Goal: Task Accomplishment & Management: Use online tool/utility

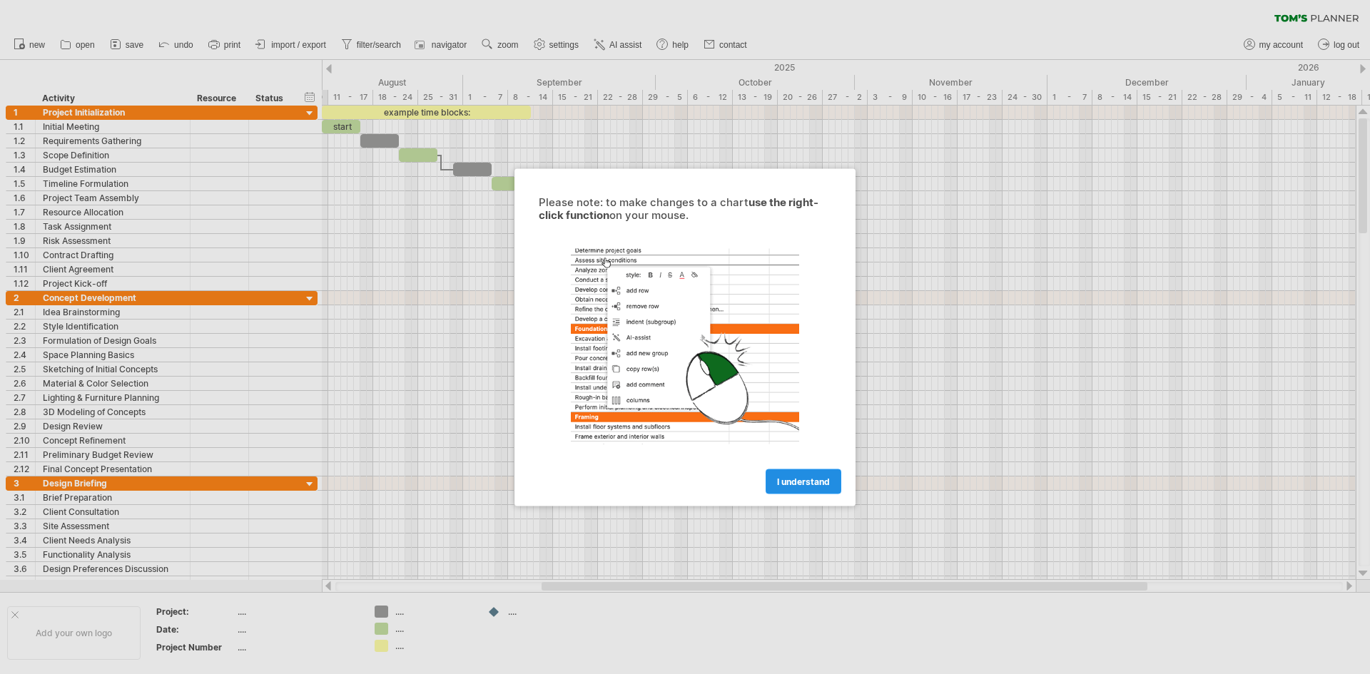
click at [805, 478] on span "I understand" at bounding box center [803, 481] width 53 height 11
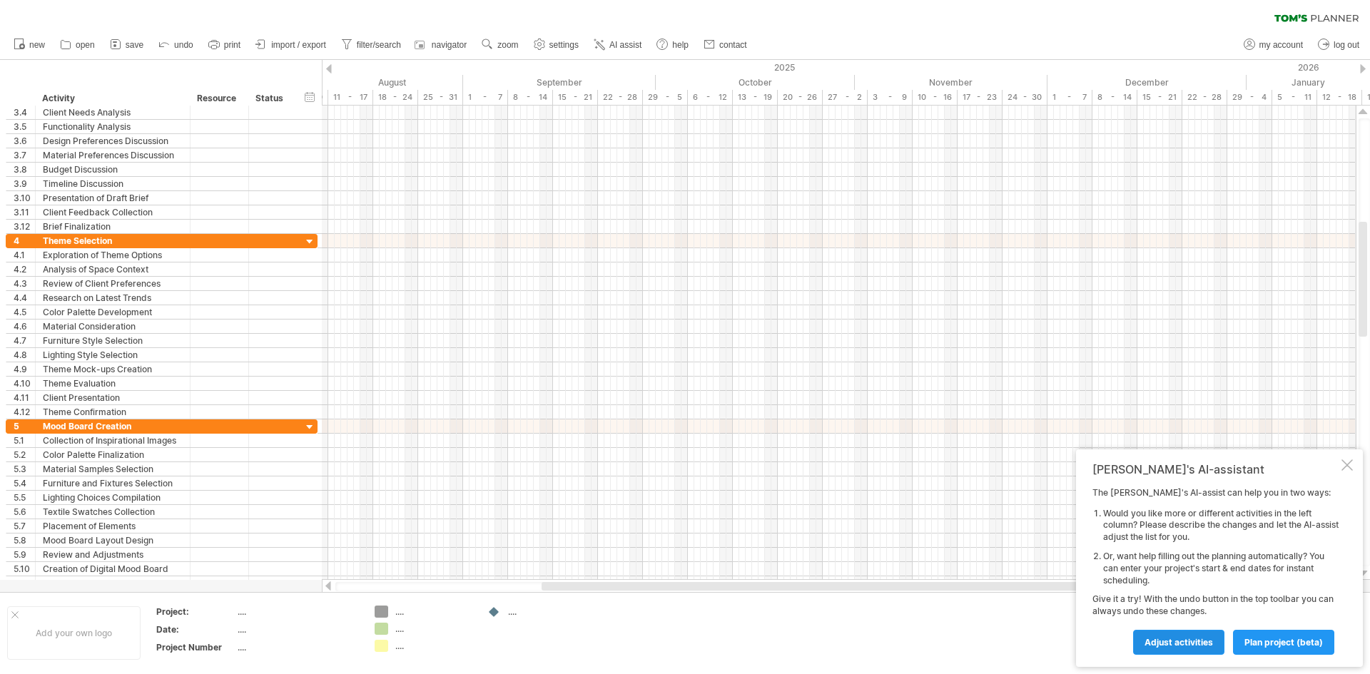
click at [1176, 638] on span "Adjust activities" at bounding box center [1178, 642] width 68 height 11
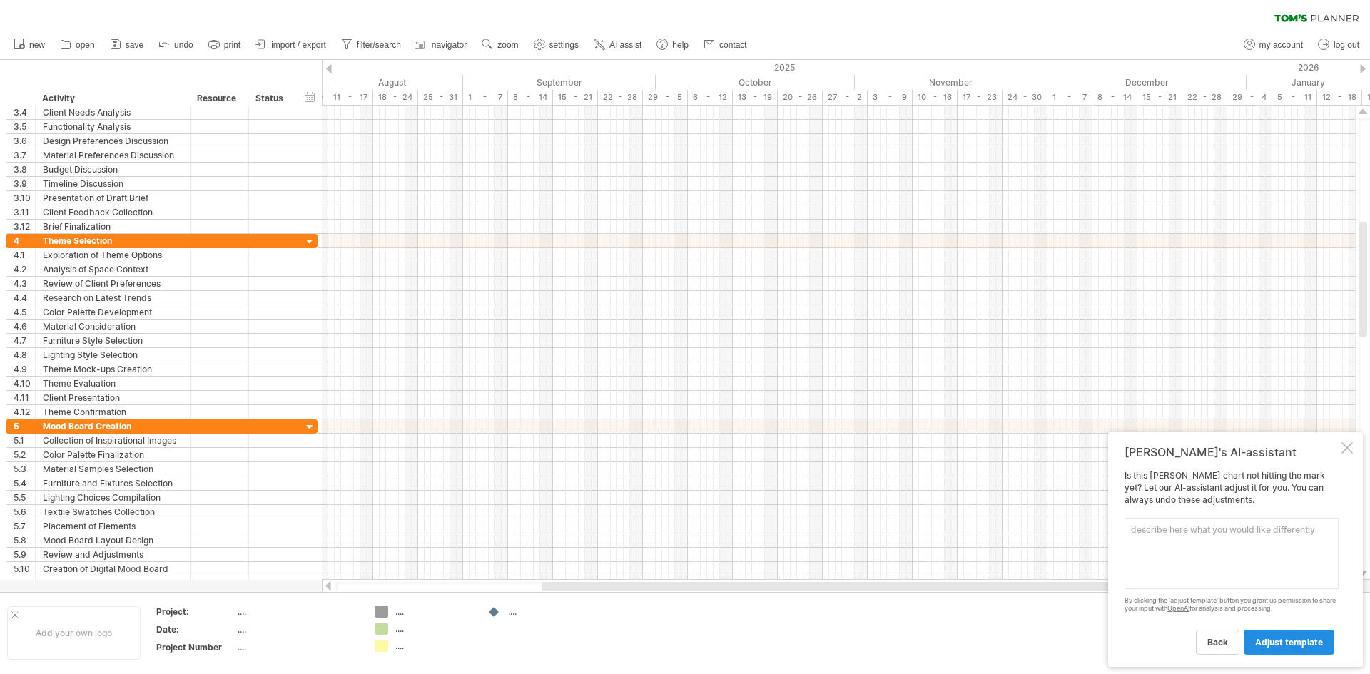
click at [1278, 638] on span "adjust template" at bounding box center [1289, 642] width 68 height 11
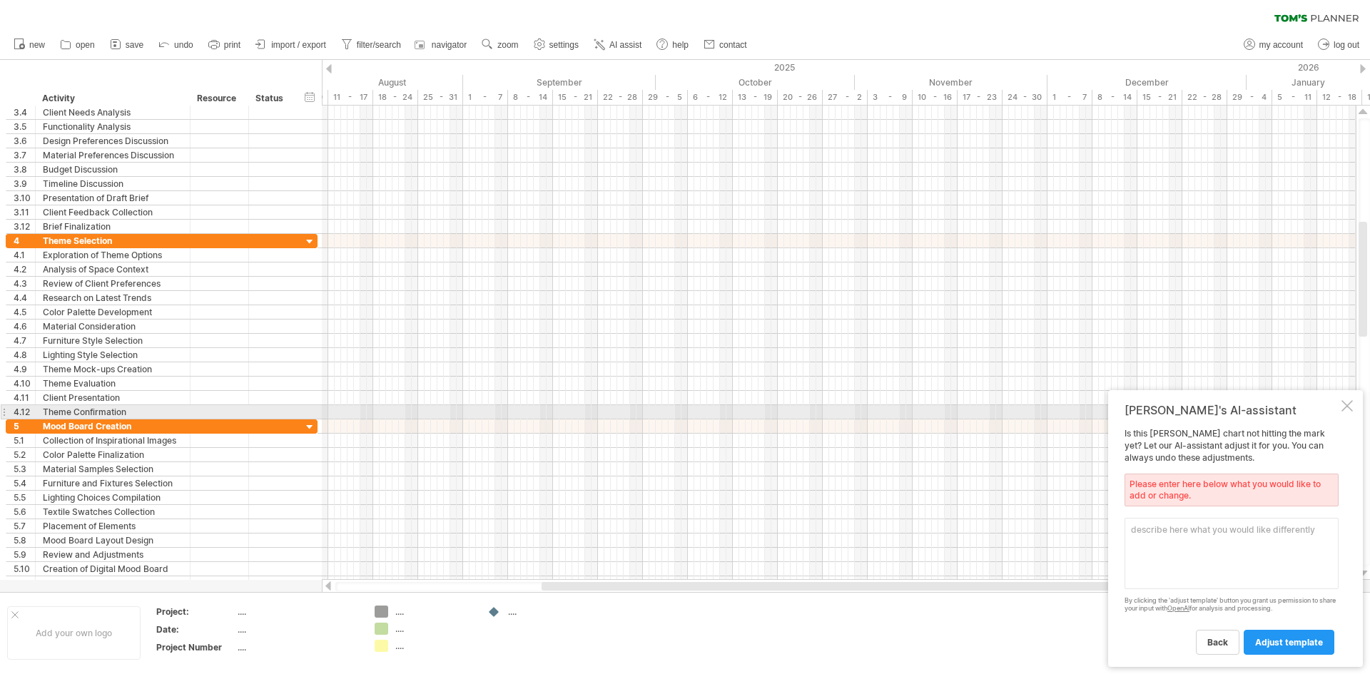
click at [1348, 405] on div at bounding box center [1346, 405] width 11 height 11
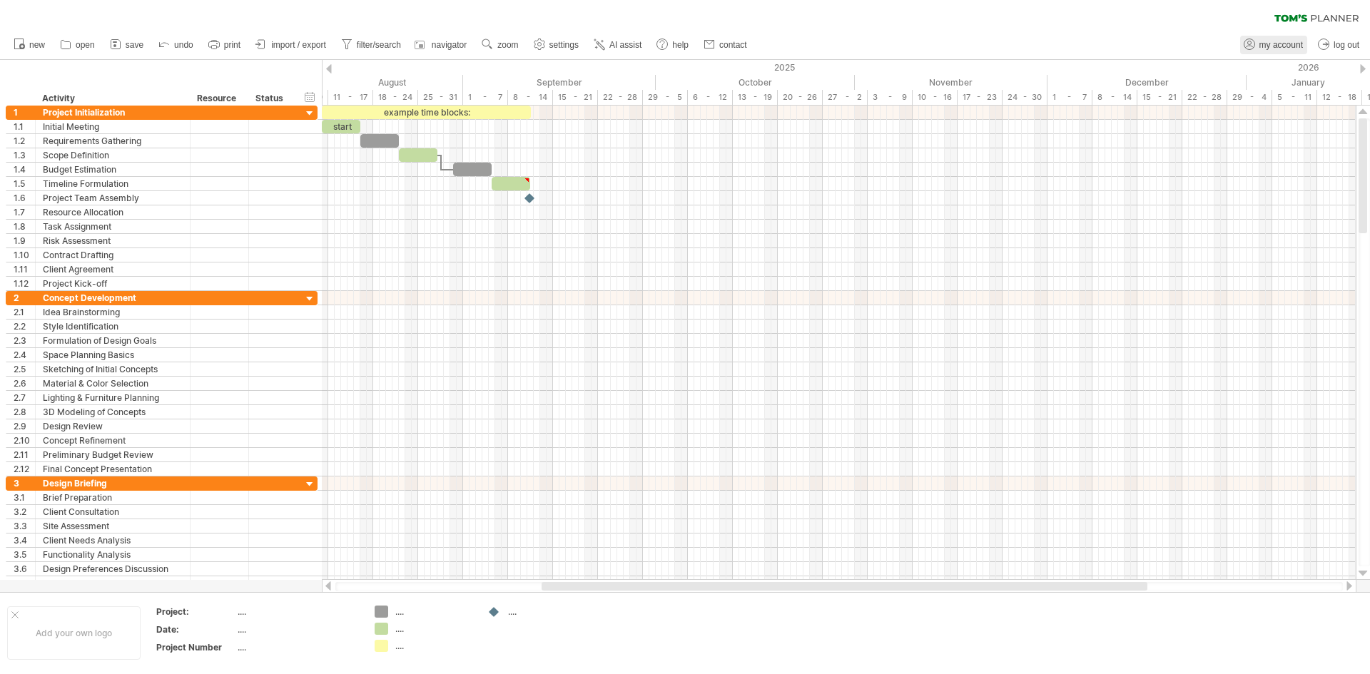
click at [1260, 44] on span "my account" at bounding box center [1281, 45] width 44 height 10
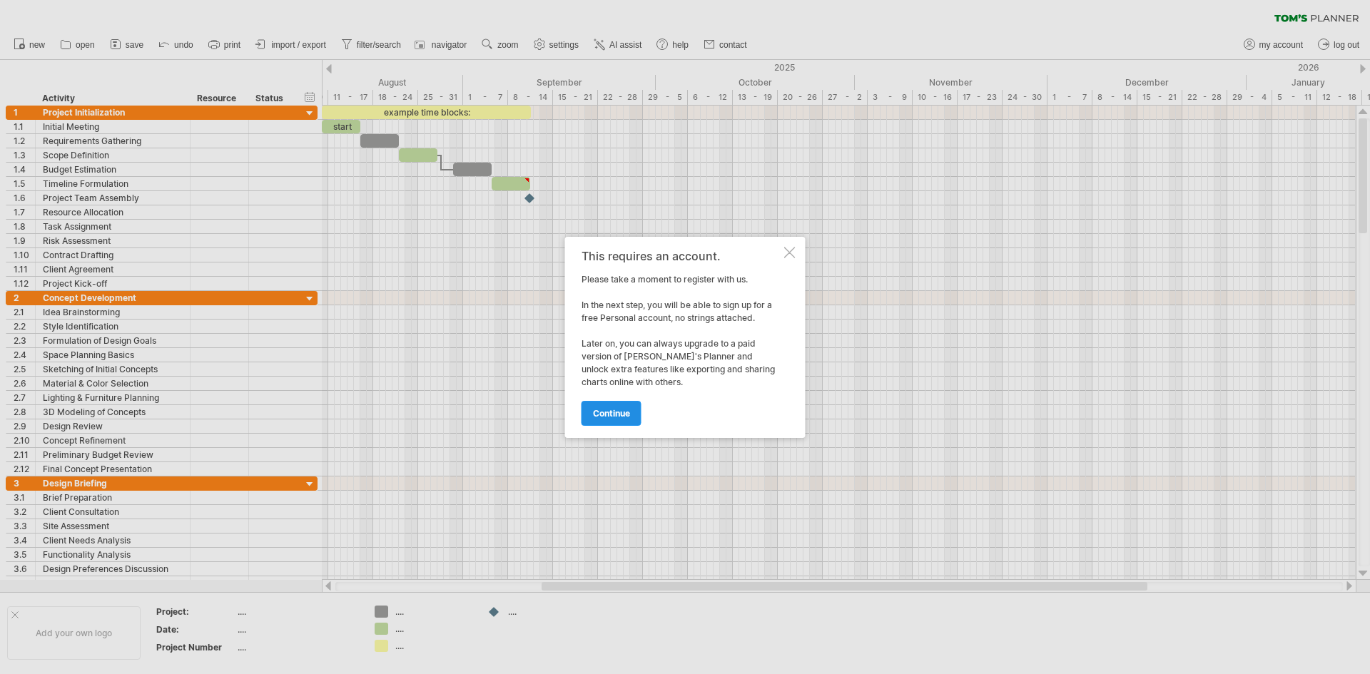
click at [598, 420] on link "continue" at bounding box center [611, 413] width 60 height 25
click at [0, 0] on div "Email: Password: Retype password: sign up Google or Sign Up With:" at bounding box center [0, 0] width 0 height 0
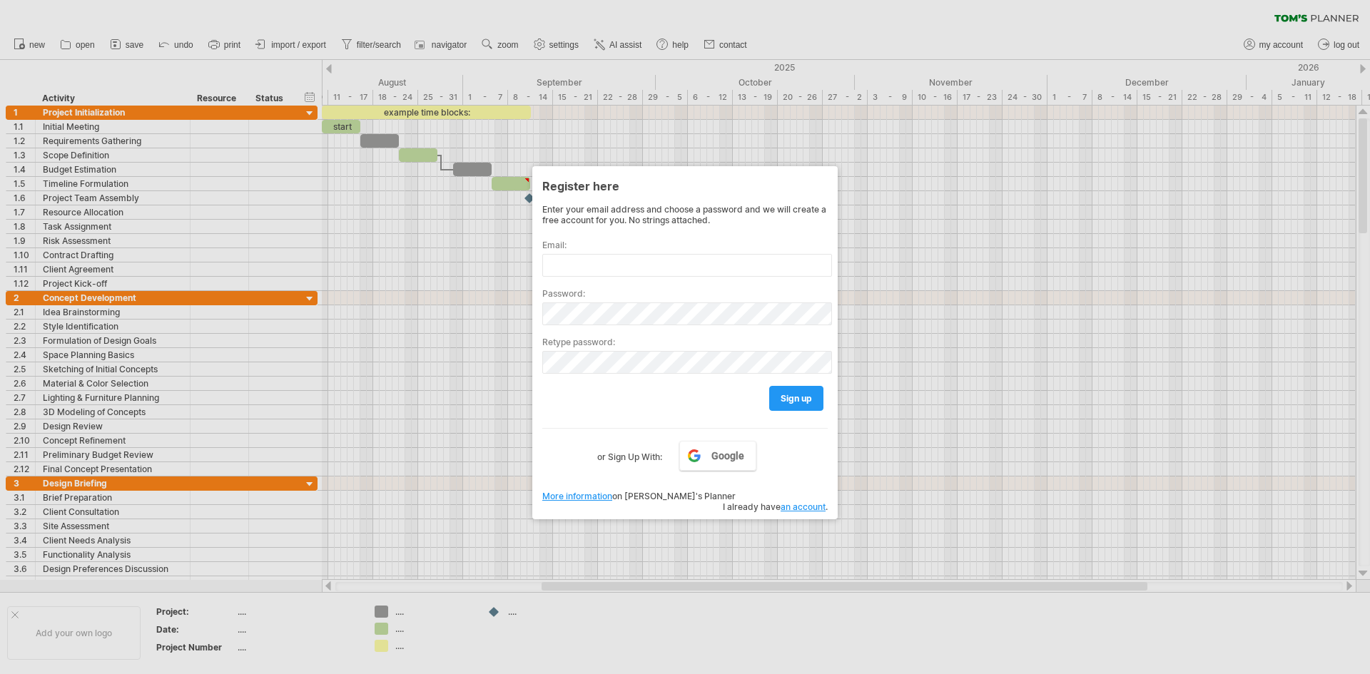
click at [835, 0] on div at bounding box center [685, 337] width 1370 height 674
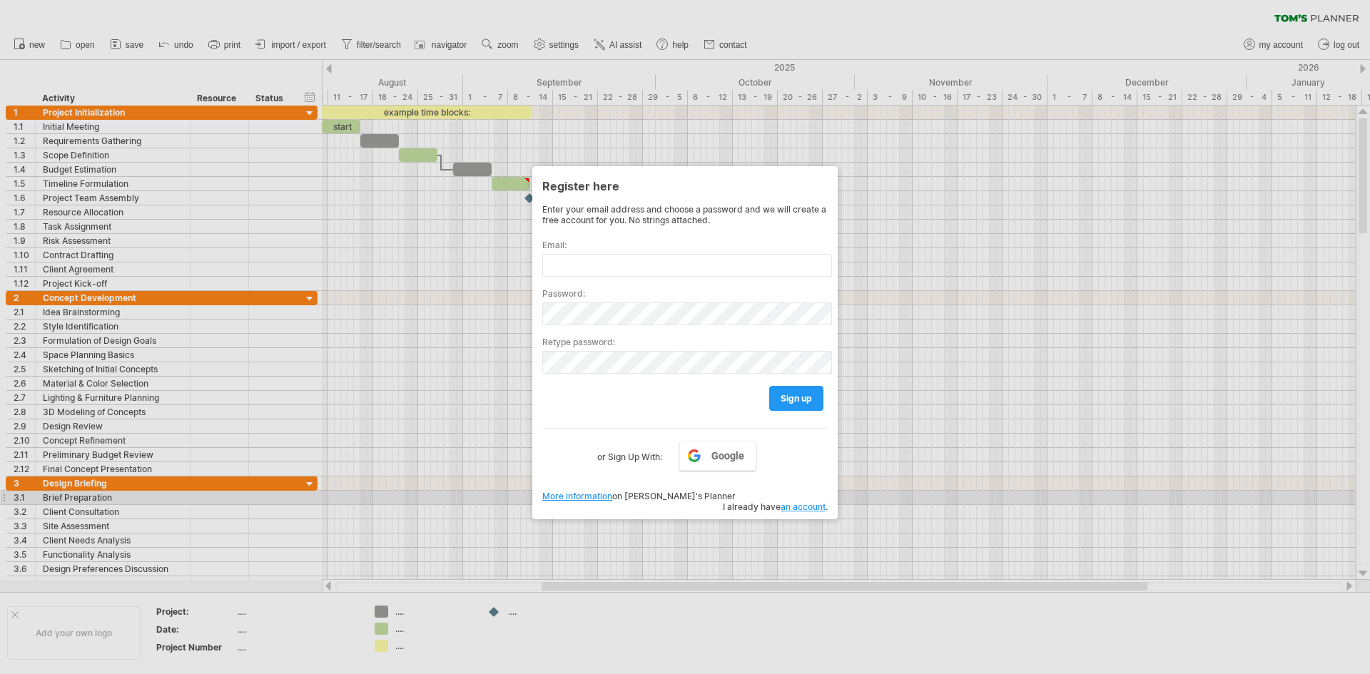
click at [790, 501] on link "an account" at bounding box center [802, 506] width 45 height 11
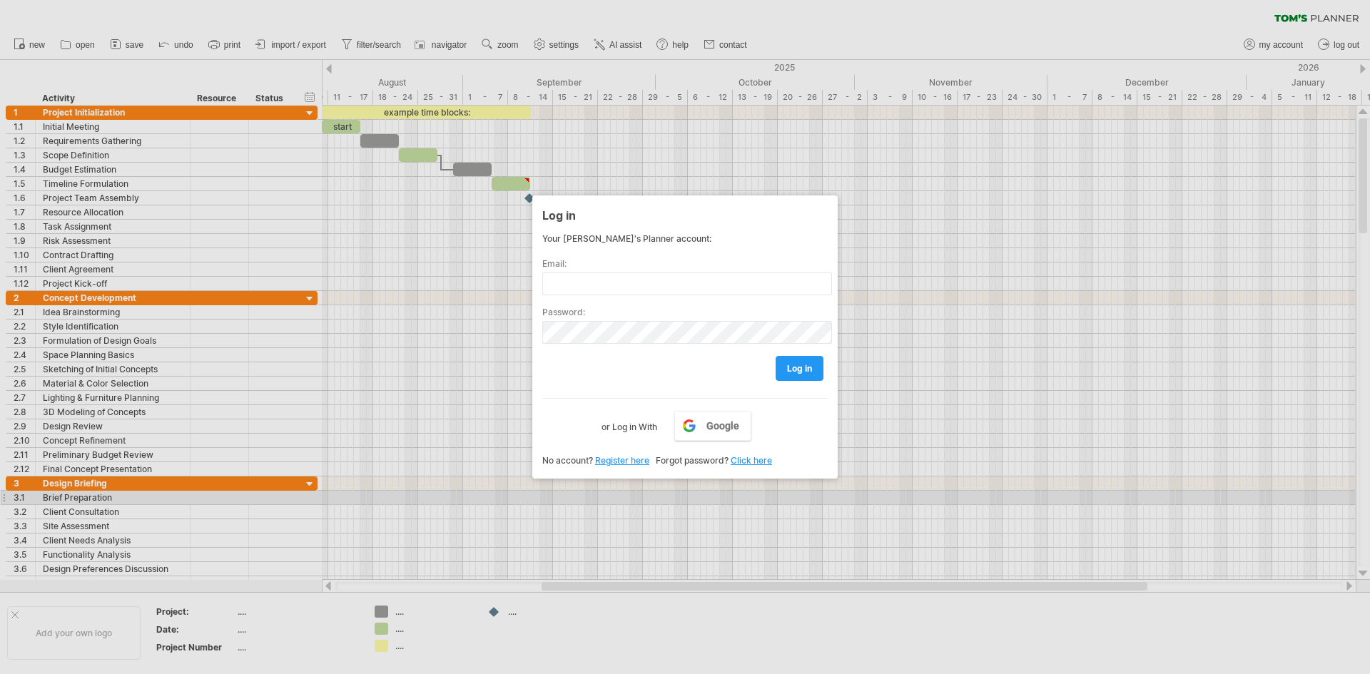
click at [742, 462] on link "Click here" at bounding box center [750, 460] width 41 height 11
click at [743, 462] on link "Click here" at bounding box center [750, 460] width 41 height 11
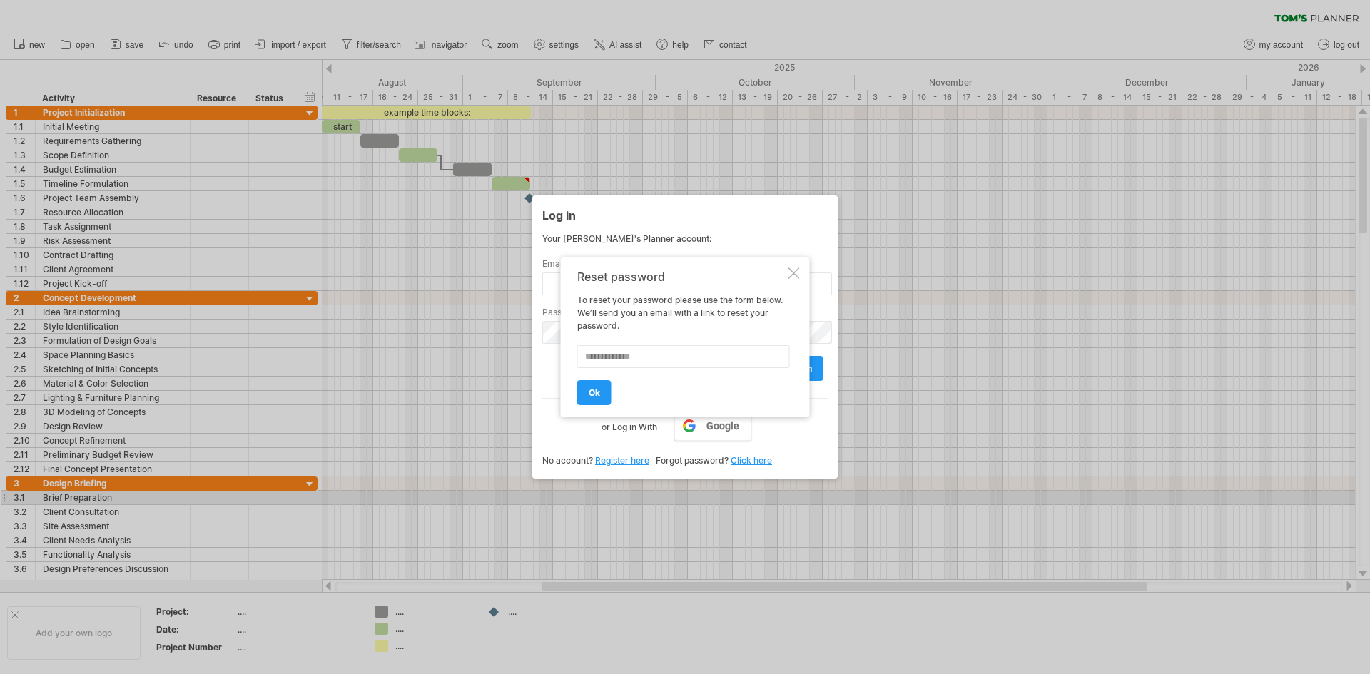
click at [743, 462] on link "Click here" at bounding box center [750, 460] width 41 height 11
click at [794, 272] on div at bounding box center [793, 272] width 11 height 11
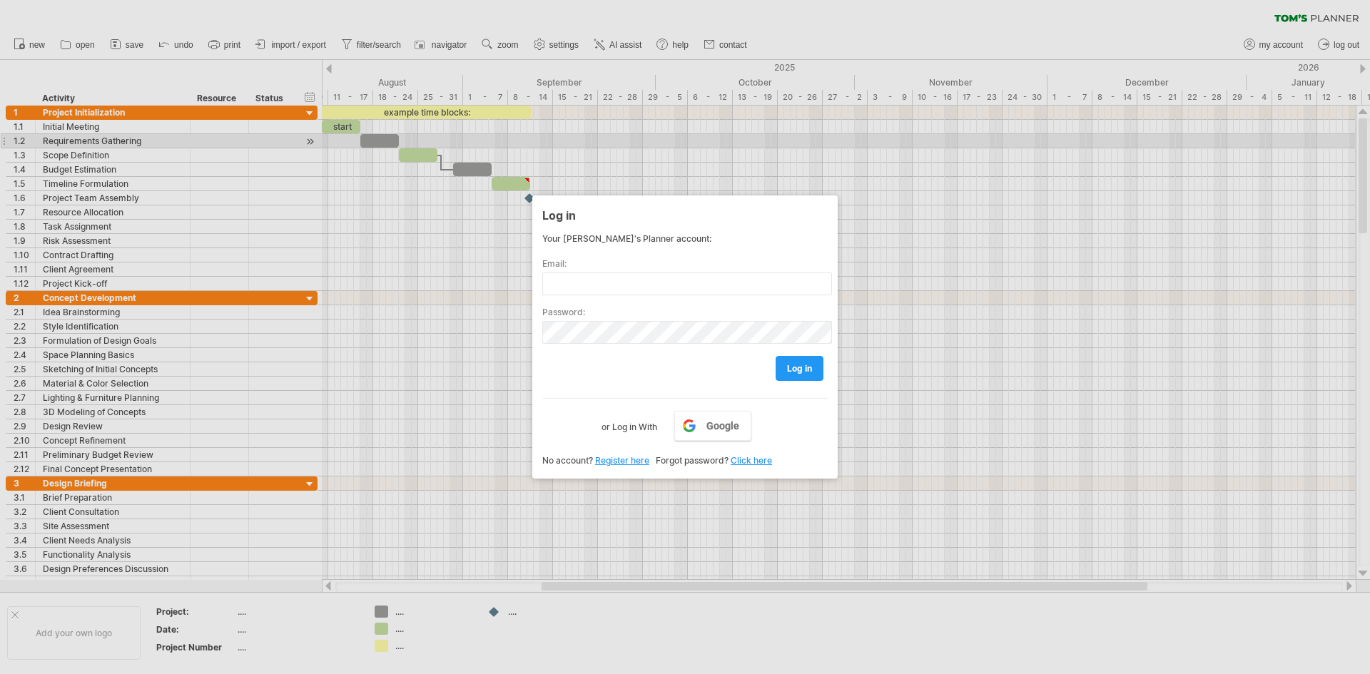
click at [643, 145] on div at bounding box center [685, 337] width 1370 height 674
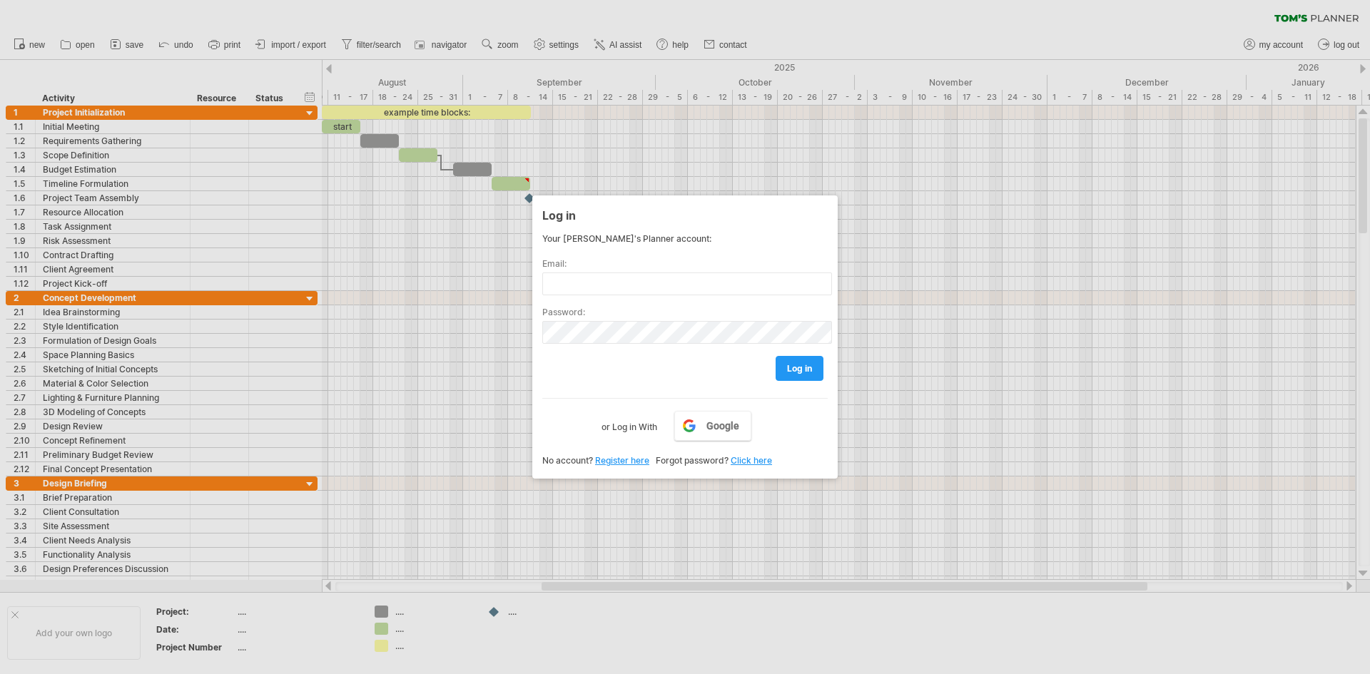
click at [837, 26] on div at bounding box center [685, 337] width 1370 height 674
click at [836, 23] on div at bounding box center [685, 337] width 1370 height 674
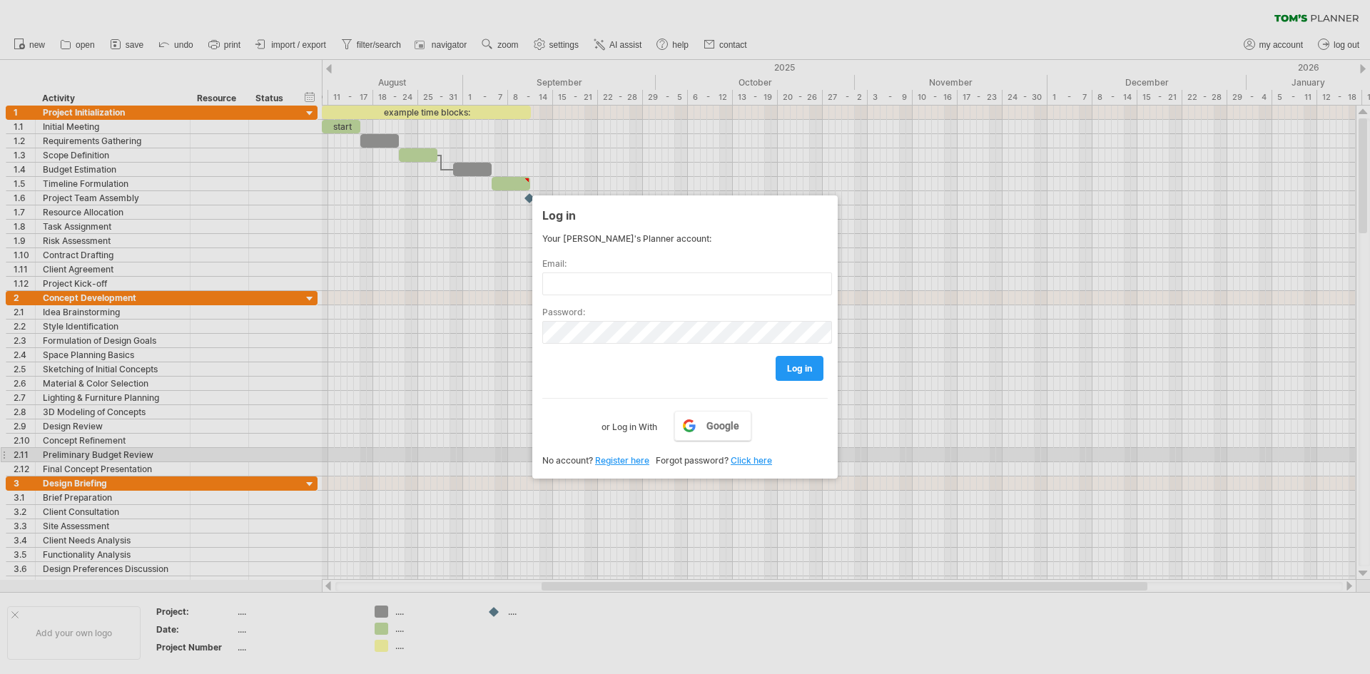
click at [611, 462] on link "Register here" at bounding box center [622, 460] width 54 height 11
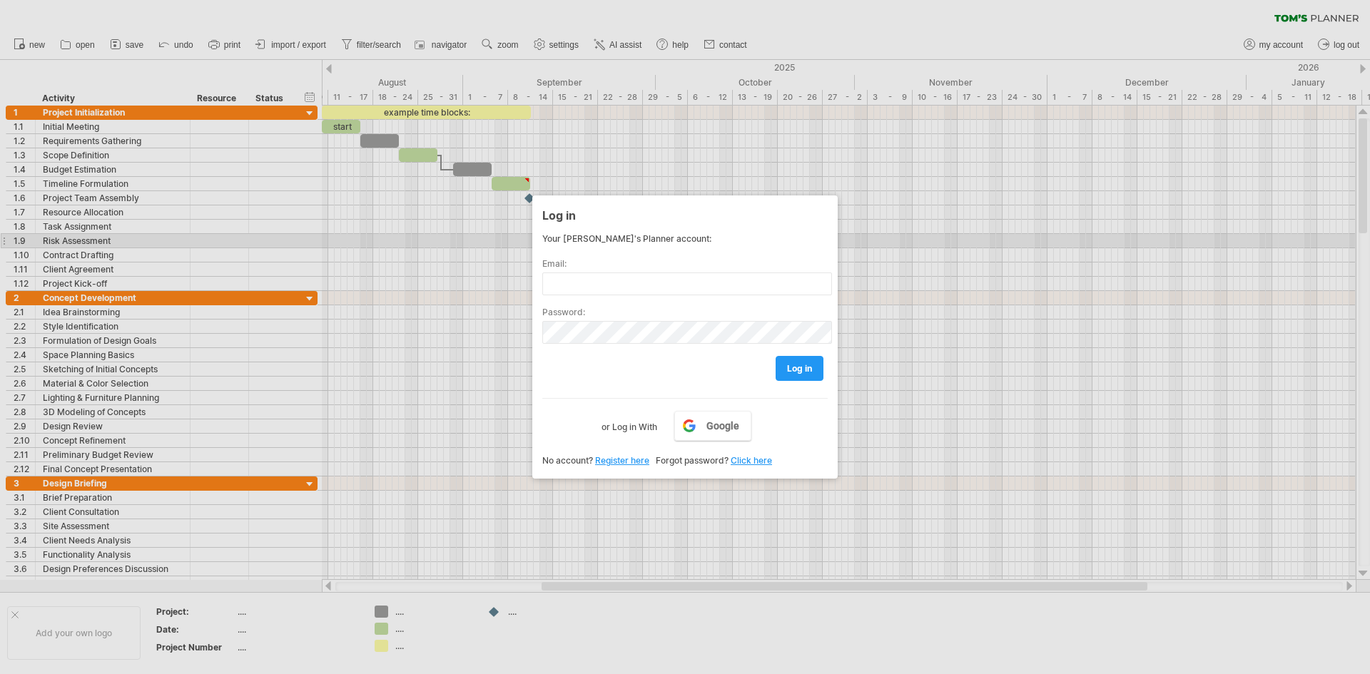
click at [914, 237] on div at bounding box center [685, 337] width 1370 height 674
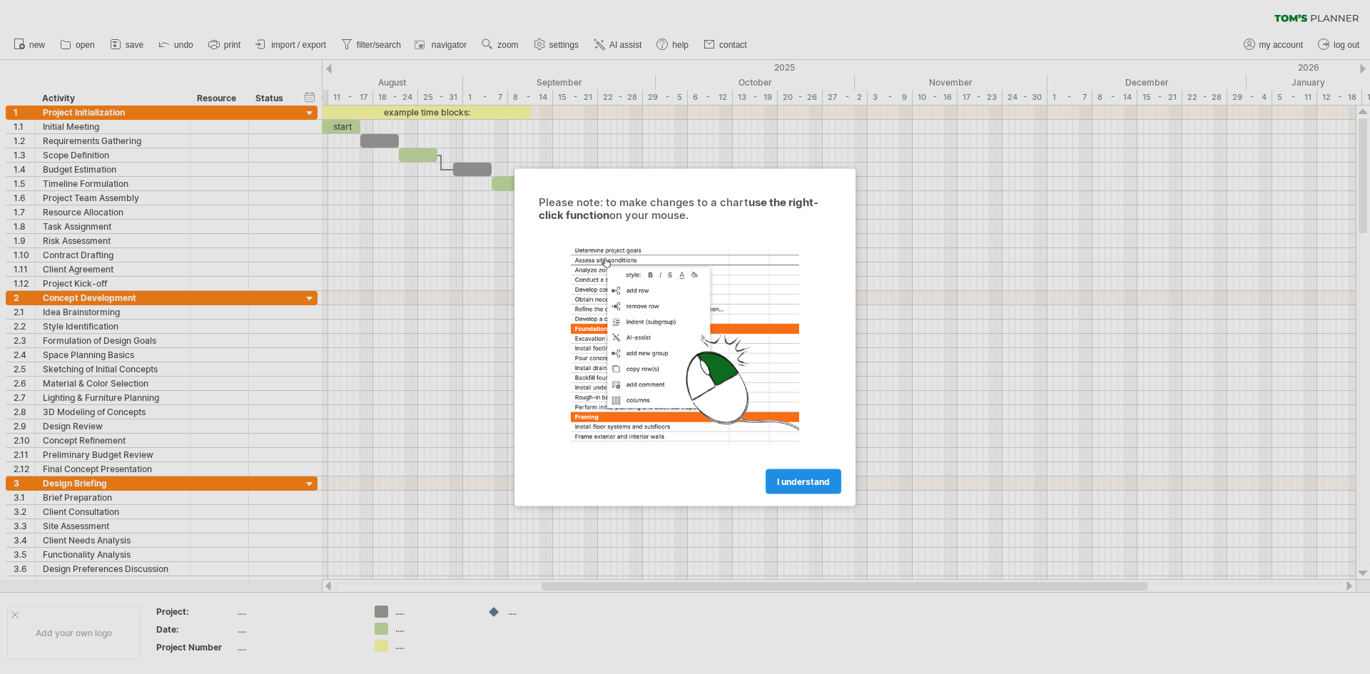
click at [803, 484] on span "I understand" at bounding box center [803, 481] width 53 height 11
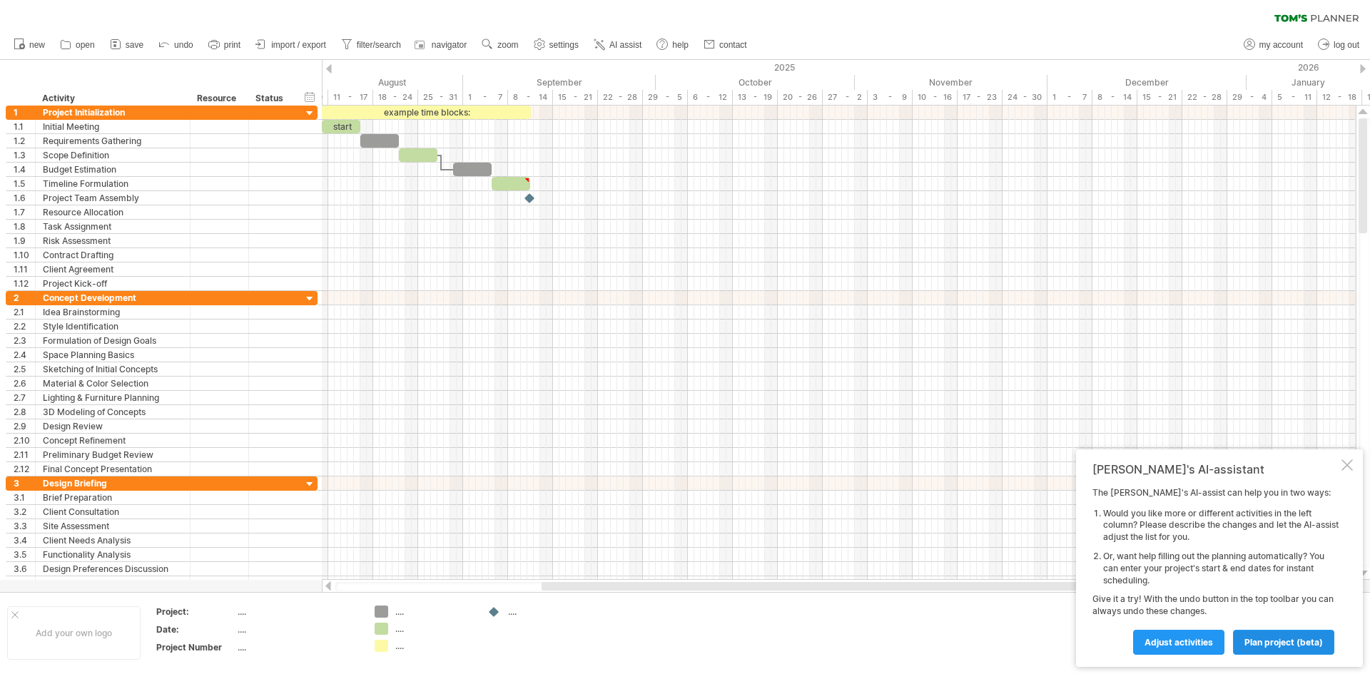
click at [1296, 651] on link "plan project (beta)" at bounding box center [1283, 642] width 101 height 25
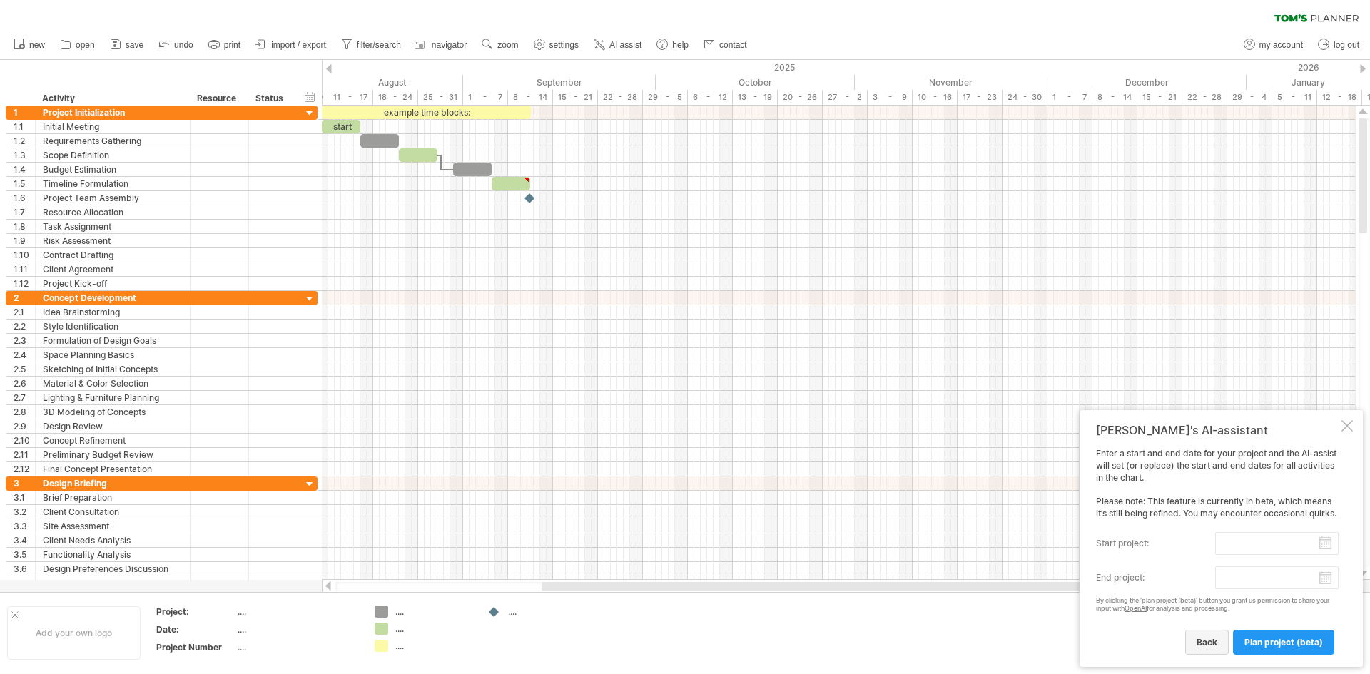
click at [1204, 649] on link "back" at bounding box center [1207, 642] width 44 height 25
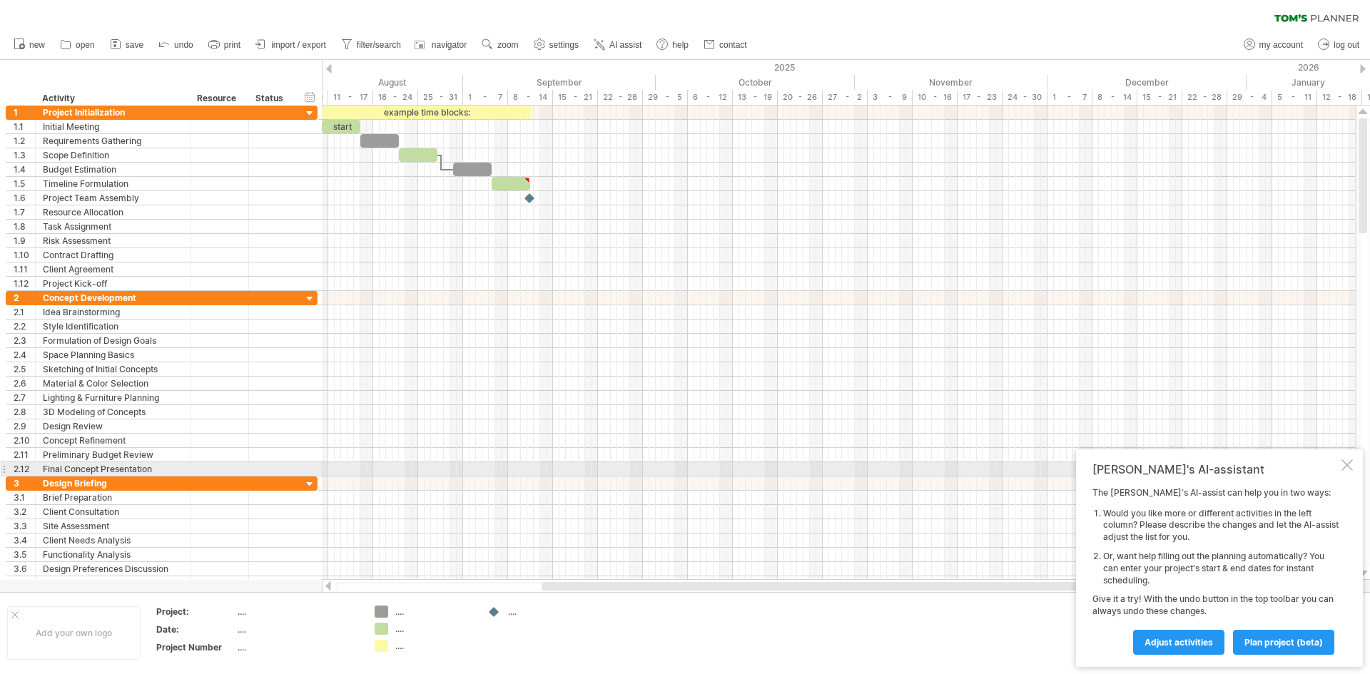
click at [1347, 468] on div at bounding box center [1346, 464] width 11 height 11
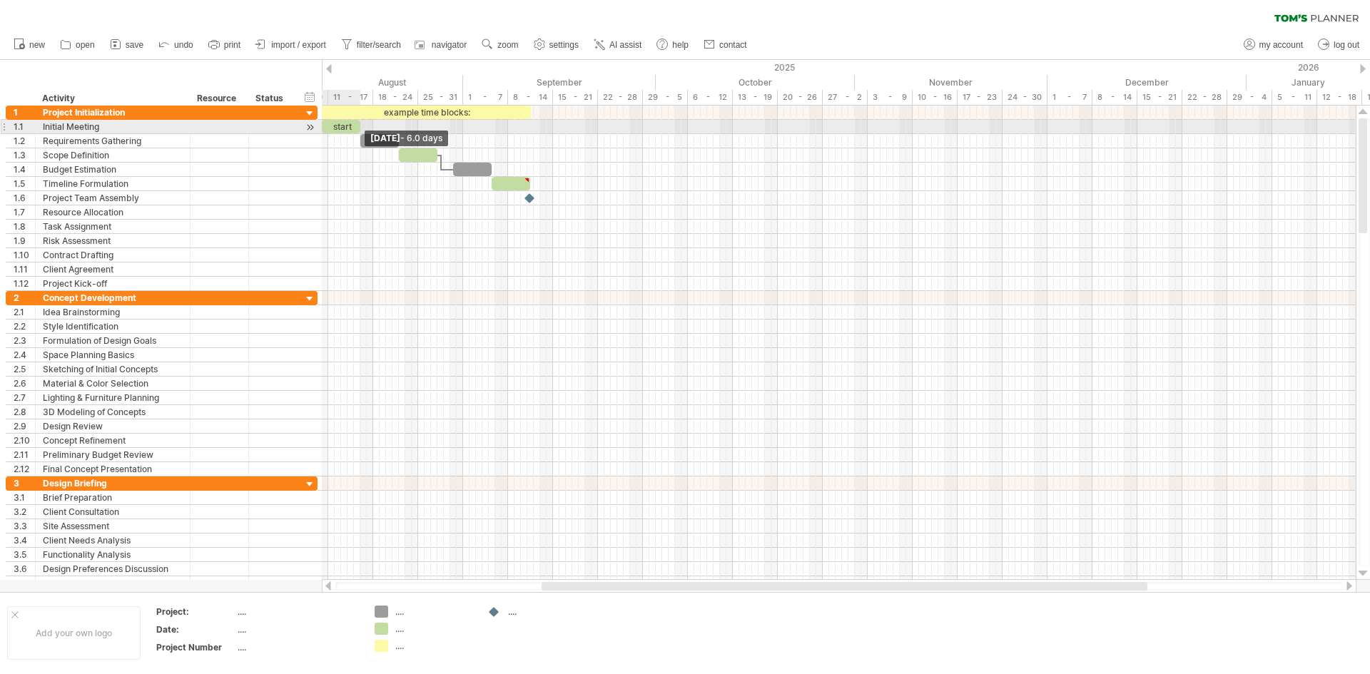
click at [360, 128] on span at bounding box center [360, 127] width 6 height 14
click at [82, 126] on div "Initial Meeting" at bounding box center [113, 127] width 140 height 14
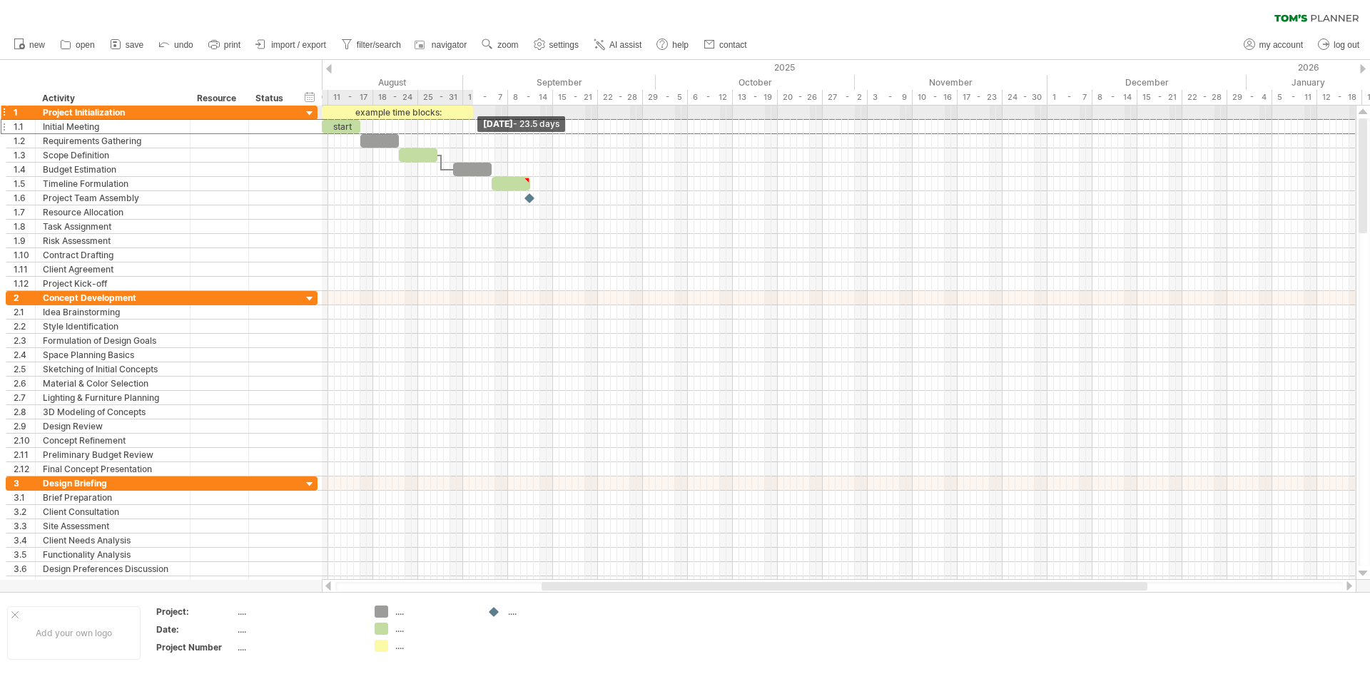
drag, startPoint x: 531, startPoint y: 112, endPoint x: 472, endPoint y: 118, distance: 58.8
click at [472, 118] on span at bounding box center [473, 113] width 6 height 14
